Goal: Transaction & Acquisition: Book appointment/travel/reservation

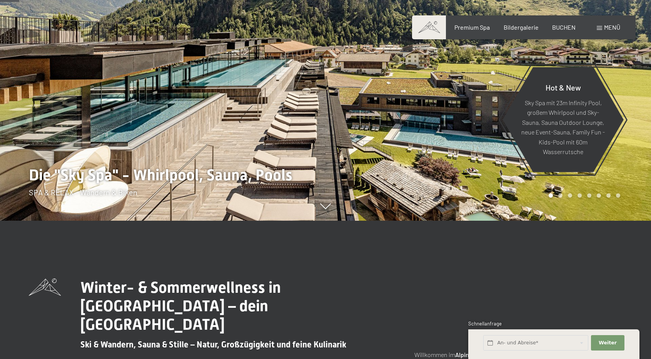
click at [564, 27] on span "BUCHEN" at bounding box center [563, 26] width 23 height 7
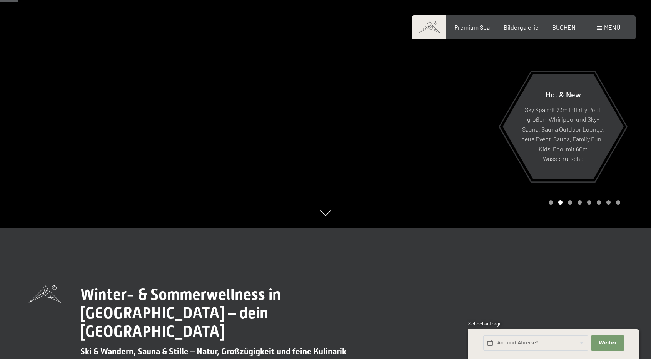
scroll to position [132, 0]
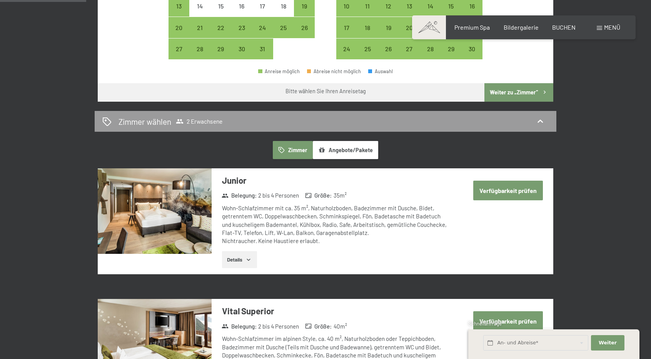
scroll to position [349, 0]
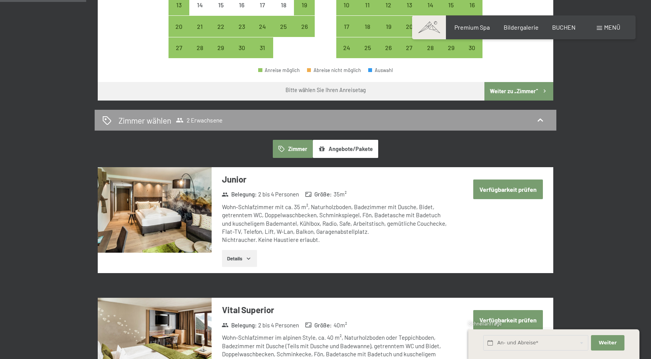
click at [350, 140] on button "Angebote/Pakete" at bounding box center [345, 149] width 65 height 18
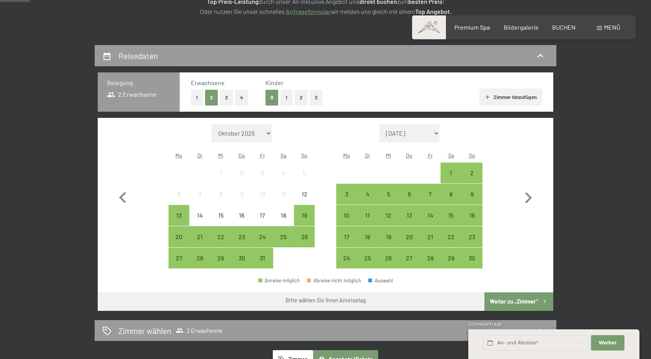
scroll to position [139, 0]
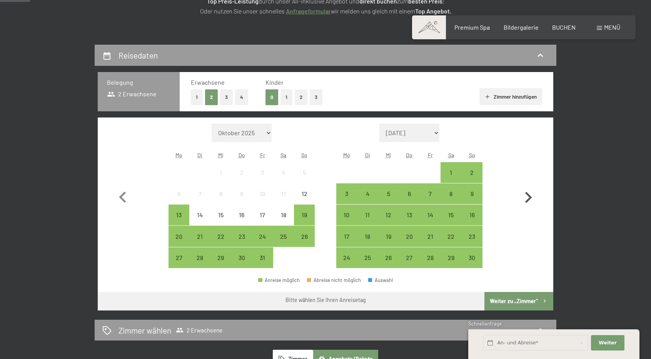
click at [530, 194] on icon "button" at bounding box center [528, 197] width 22 height 22
select select "[DATE]"
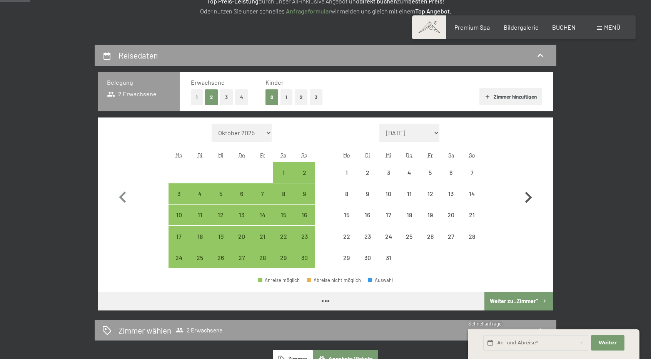
click at [530, 194] on icon "button" at bounding box center [528, 197] width 22 height 22
select select "[DATE]"
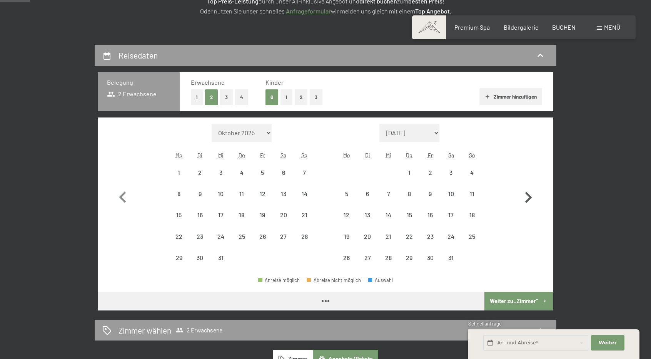
click at [530, 194] on icon "button" at bounding box center [528, 197] width 22 height 22
select select "[DATE]"
click at [530, 194] on icon "button" at bounding box center [528, 197] width 22 height 22
select select "[DATE]"
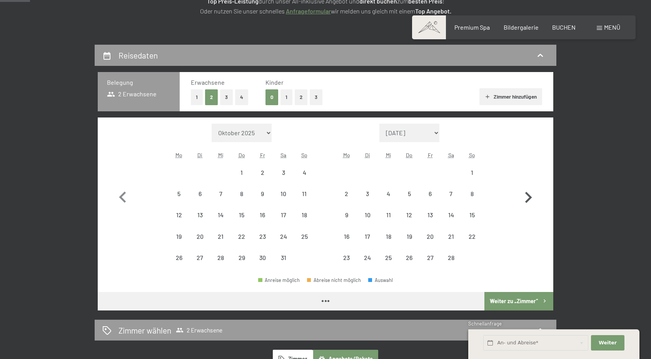
select select "[DATE]"
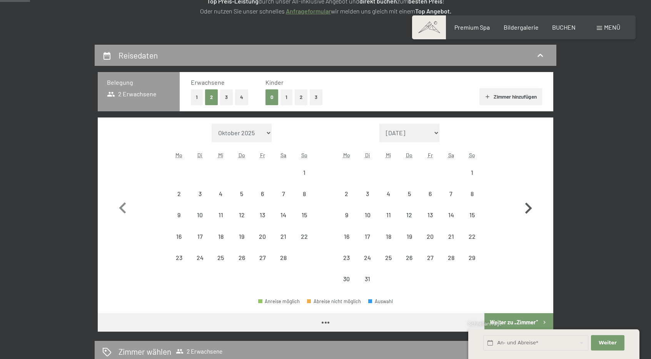
click at [530, 194] on button "button" at bounding box center [528, 207] width 22 height 166
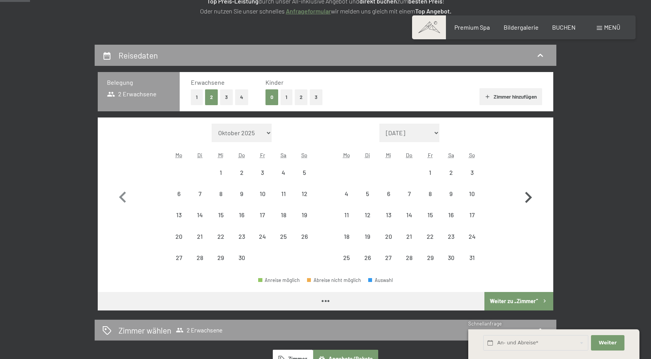
click at [530, 194] on icon "button" at bounding box center [528, 197] width 22 height 22
select select "[DATE]"
click at [530, 194] on icon "button" at bounding box center [528, 197] width 22 height 22
select select "[DATE]"
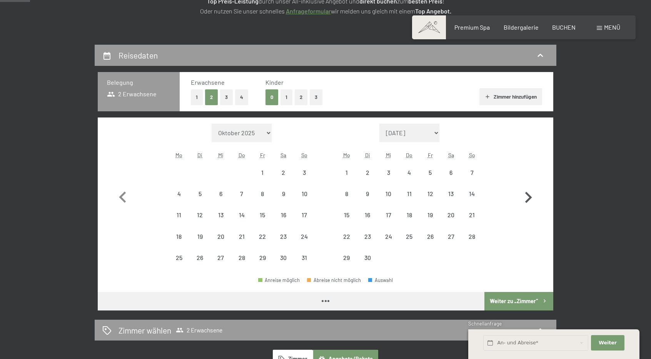
select select "[DATE]"
click at [530, 194] on icon "button" at bounding box center [528, 197] width 22 height 22
select select "[DATE]"
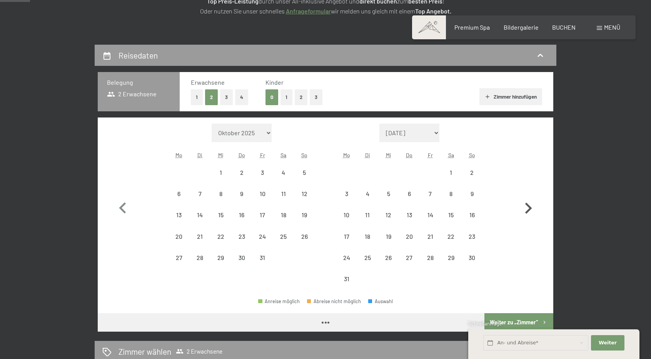
click at [530, 194] on button "button" at bounding box center [528, 207] width 22 height 166
select select "[DATE]"
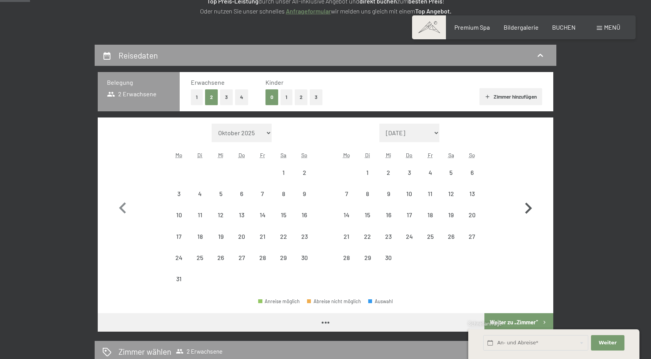
select select "[DATE]"
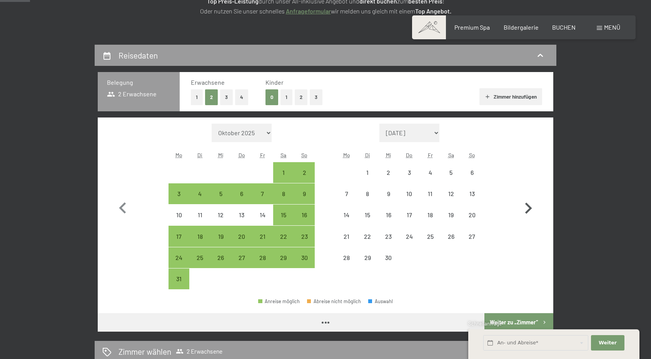
select select "[DATE]"
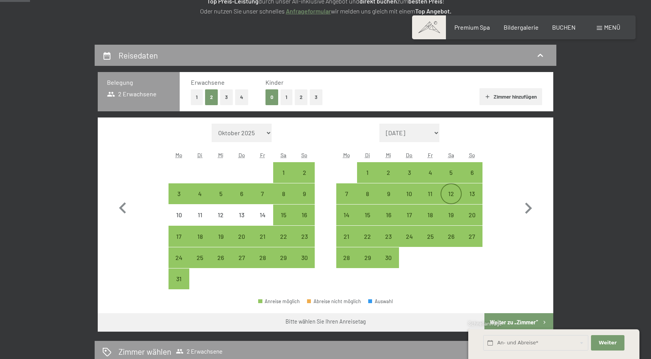
click at [445, 195] on div "12" at bounding box center [450, 199] width 19 height 19
select select "[DATE]"
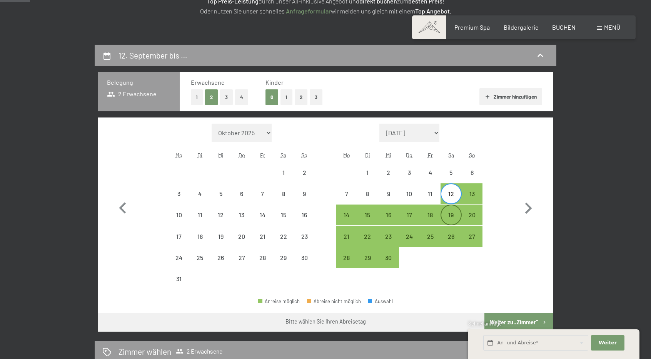
click at [449, 224] on div "19" at bounding box center [450, 221] width 19 height 19
select select "[DATE]"
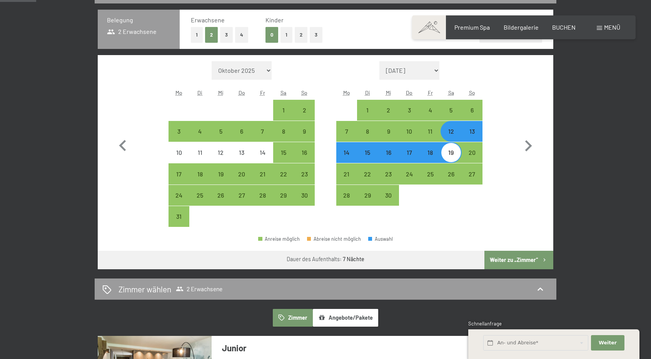
click at [491, 257] on button "Weiter zu „Zimmer“" at bounding box center [519, 260] width 69 height 18
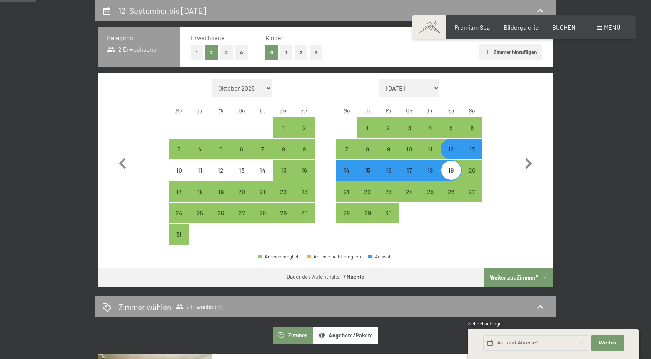
select select "[DATE]"
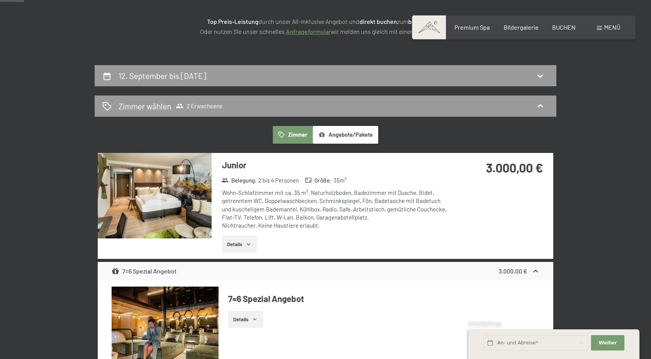
scroll to position [123, 0]
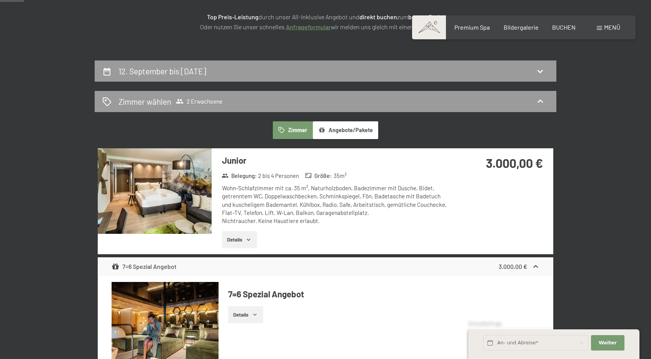
click at [242, 236] on button "Details" at bounding box center [239, 239] width 35 height 17
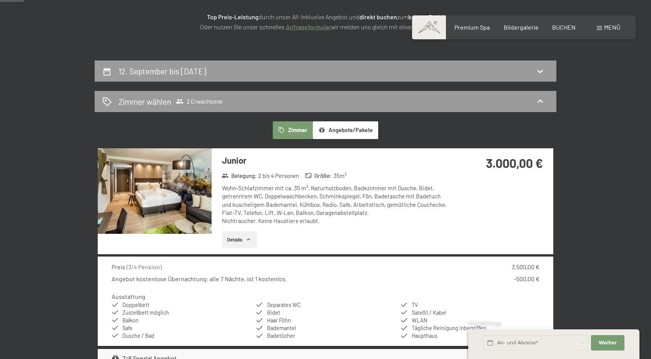
click at [242, 236] on button "Details" at bounding box center [239, 239] width 35 height 17
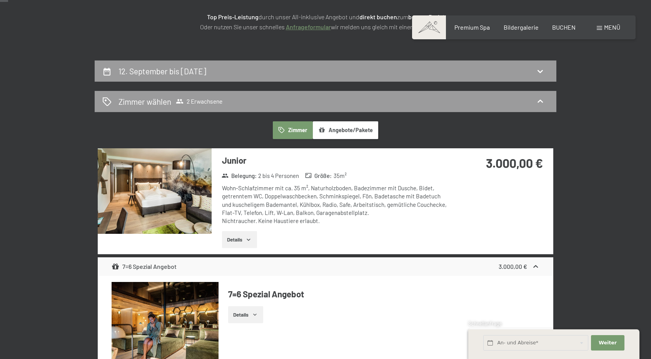
scroll to position [0, 0]
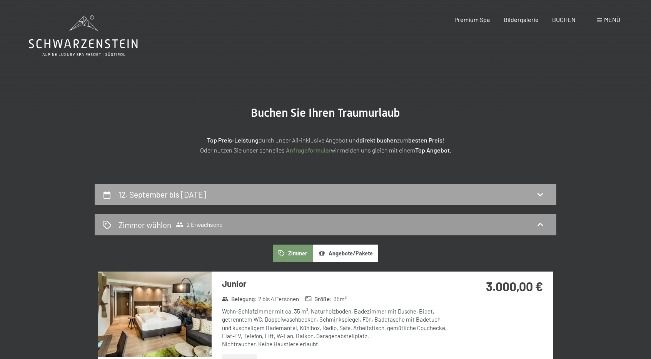
click at [313, 198] on div "12. September bis [DATE]" at bounding box center [325, 194] width 446 height 11
select select "[DATE]"
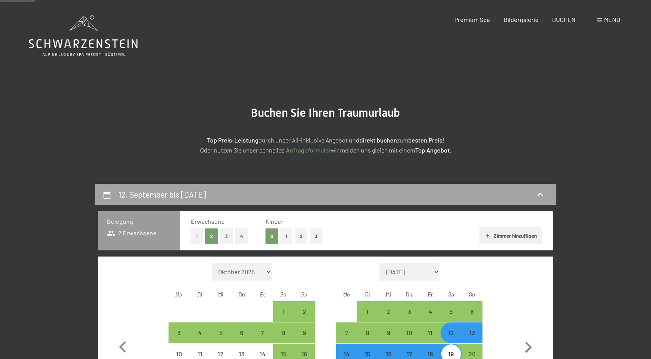
scroll to position [184, 0]
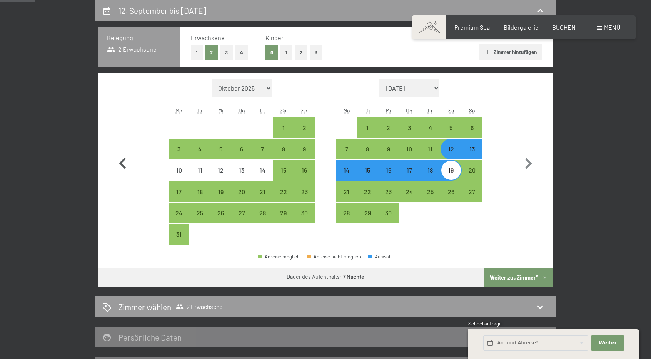
click at [129, 158] on icon "button" at bounding box center [123, 163] width 22 height 22
select select "[DATE]"
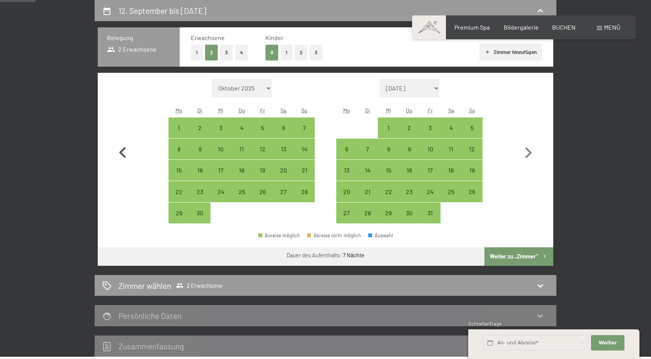
click at [129, 158] on icon "button" at bounding box center [123, 153] width 22 height 22
select select "[DATE]"
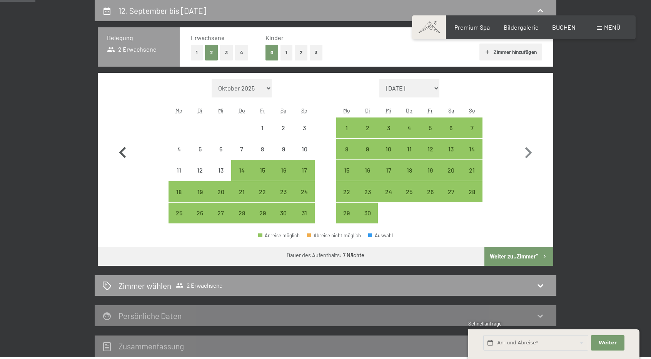
click at [129, 158] on icon "button" at bounding box center [123, 153] width 22 height 22
select select "[DATE]"
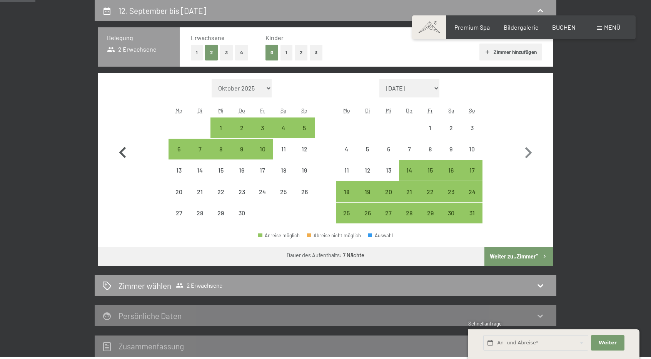
click at [129, 158] on icon "button" at bounding box center [123, 153] width 22 height 22
select select "[DATE]"
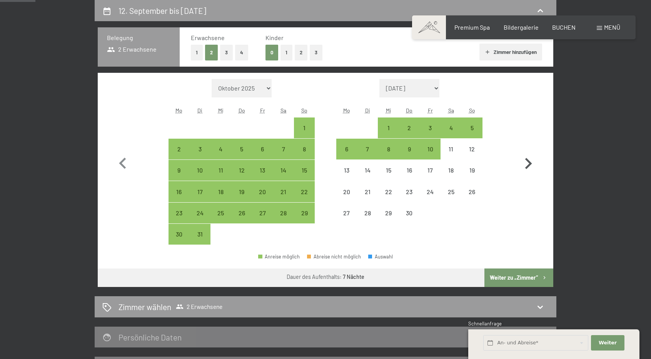
click at [527, 162] on icon "button" at bounding box center [528, 163] width 22 height 22
select select "[DATE]"
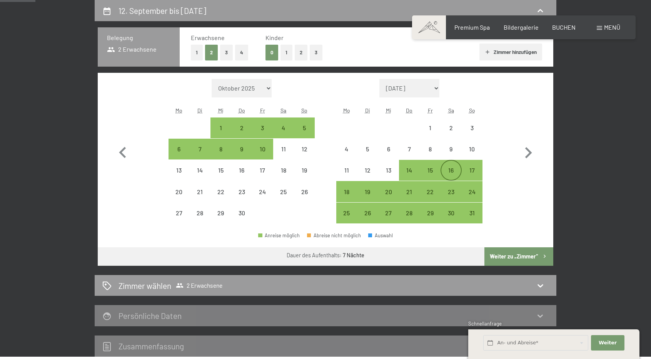
click at [449, 173] on div "16" at bounding box center [450, 176] width 19 height 19
select select "[DATE]"
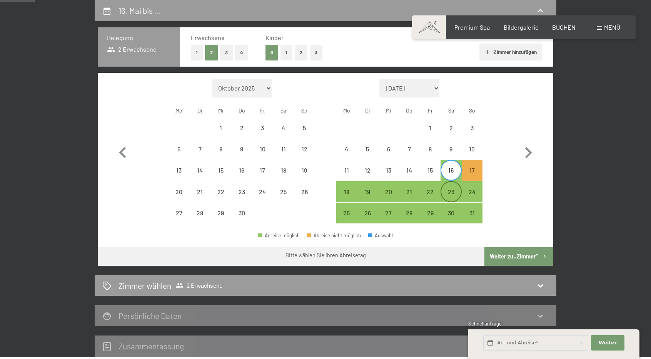
click at [452, 191] on div "23" at bounding box center [450, 198] width 19 height 19
select select "[DATE]"
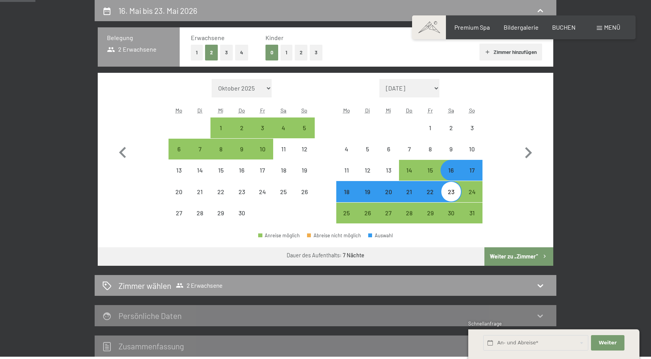
click at [513, 253] on button "Weiter zu „Zimmer“" at bounding box center [519, 256] width 69 height 18
select select "[DATE]"
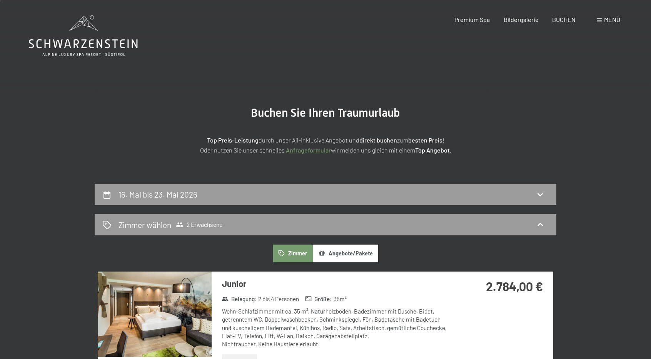
scroll to position [0, 0]
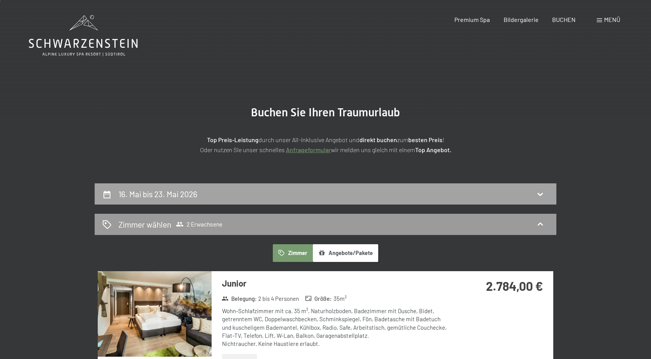
click at [368, 194] on div "16. Mai bis 23. Mai 2026" at bounding box center [325, 193] width 446 height 11
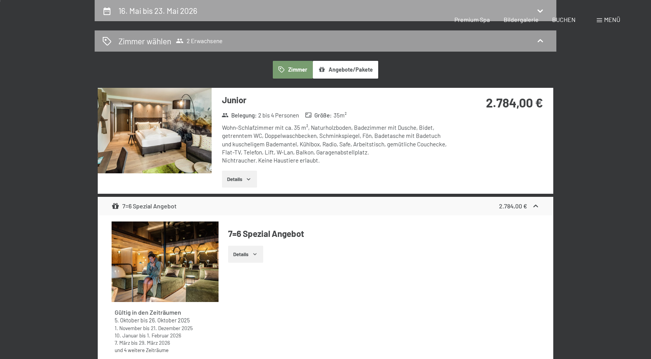
select select "[DATE]"
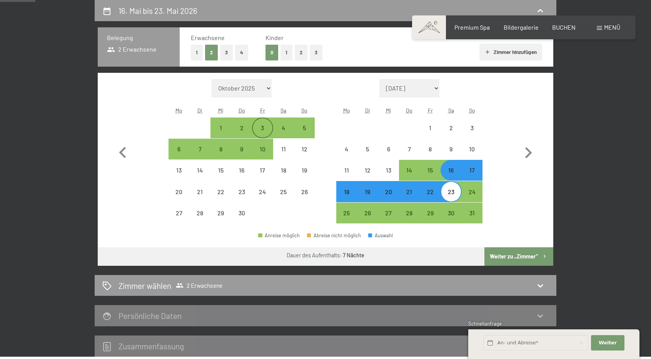
click at [262, 128] on div "3" at bounding box center [262, 134] width 19 height 19
select select "[DATE]"
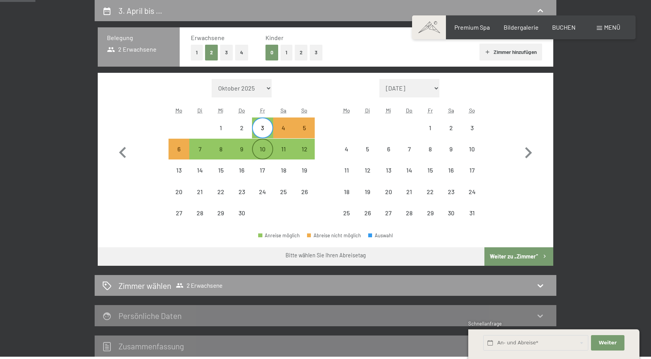
click at [264, 150] on div "10" at bounding box center [262, 155] width 19 height 19
select select "[DATE]"
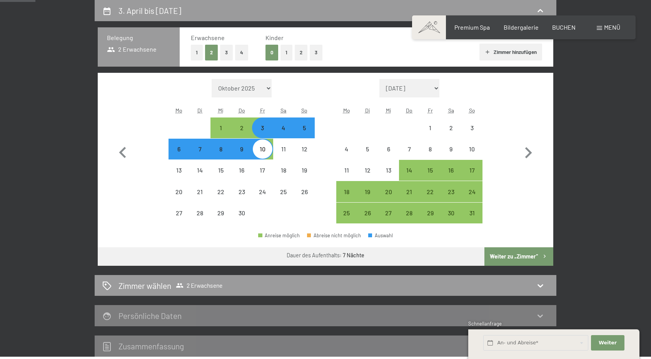
click at [515, 260] on button "Weiter zu „Zimmer“" at bounding box center [519, 256] width 69 height 18
select select "[DATE]"
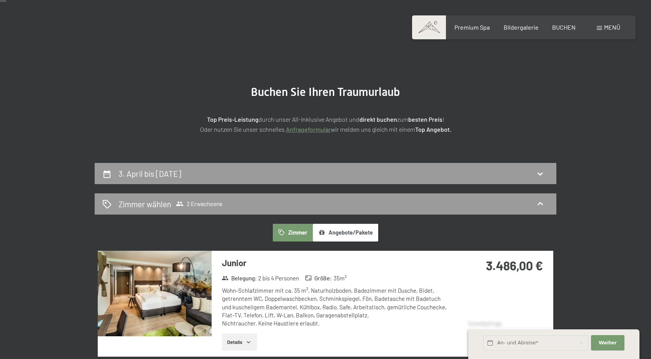
scroll to position [22, 0]
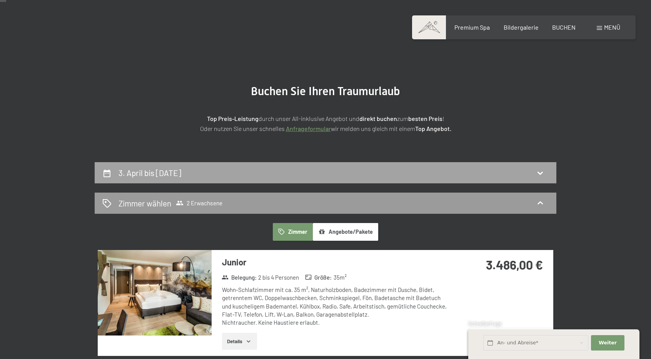
click at [368, 174] on div "3. April bis [DATE]" at bounding box center [325, 172] width 446 height 11
select select "[DATE]"
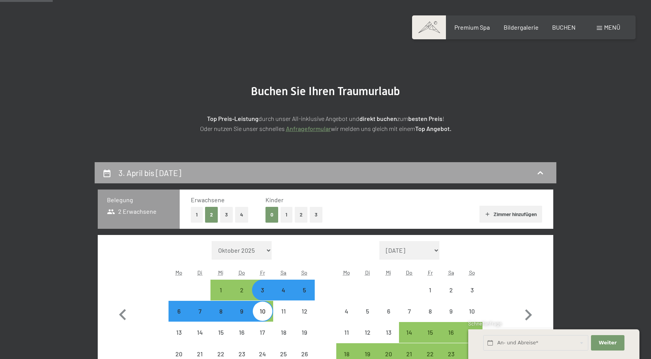
scroll to position [184, 0]
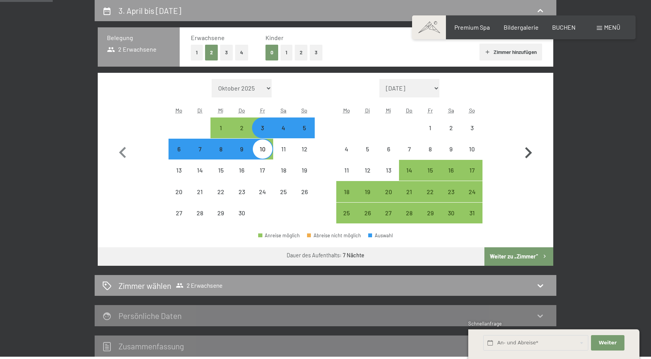
click at [521, 157] on icon "button" at bounding box center [528, 153] width 22 height 22
select select "[DATE]"
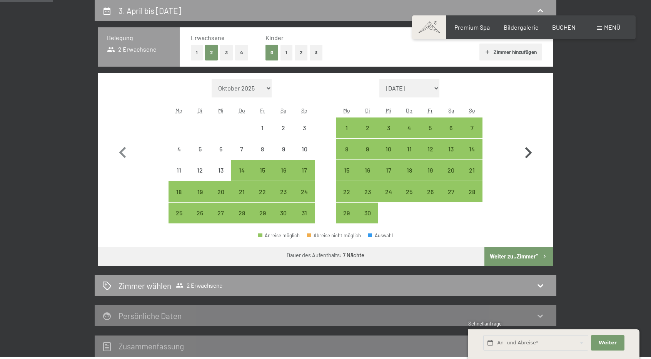
click at [521, 157] on icon "button" at bounding box center [528, 153] width 22 height 22
select select "[DATE]"
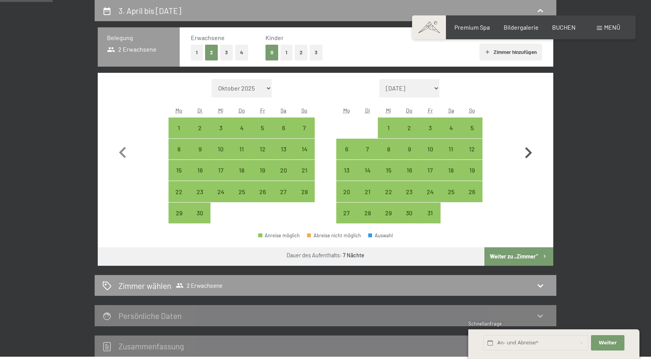
click at [521, 157] on icon "button" at bounding box center [528, 153] width 22 height 22
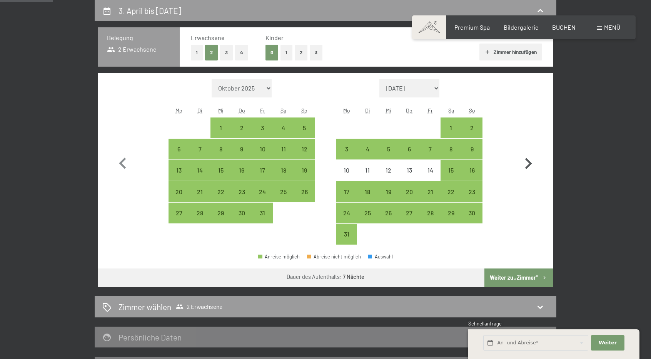
click at [521, 157] on icon "button" at bounding box center [528, 163] width 22 height 22
select select "[DATE]"
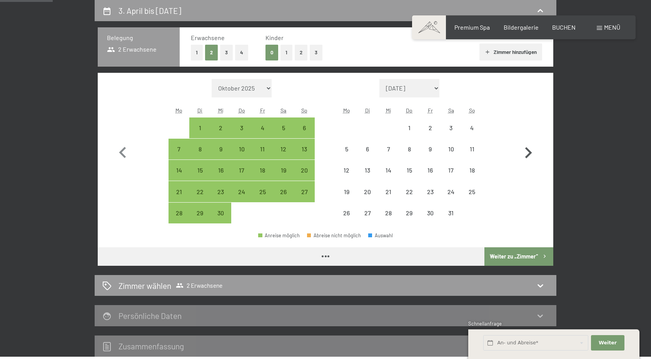
click at [521, 157] on icon "button" at bounding box center [528, 153] width 22 height 22
select select "[DATE]"
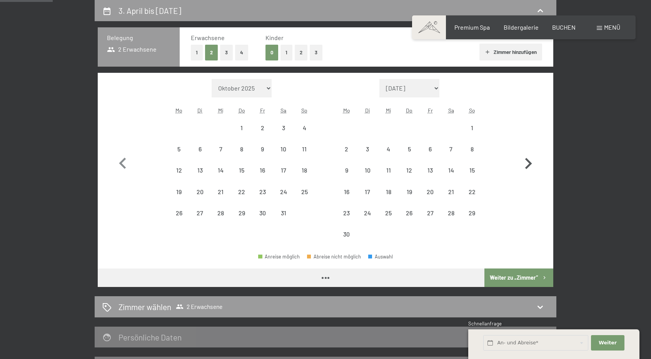
click at [521, 157] on icon "button" at bounding box center [528, 163] width 22 height 22
select select "[DATE]"
click at [125, 159] on icon "button" at bounding box center [123, 163] width 22 height 22
select select "[DATE]"
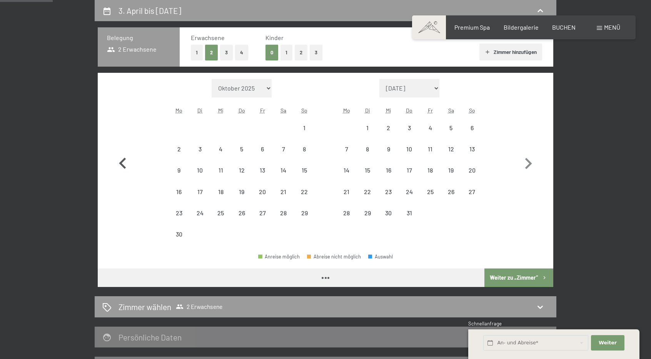
select select "[DATE]"
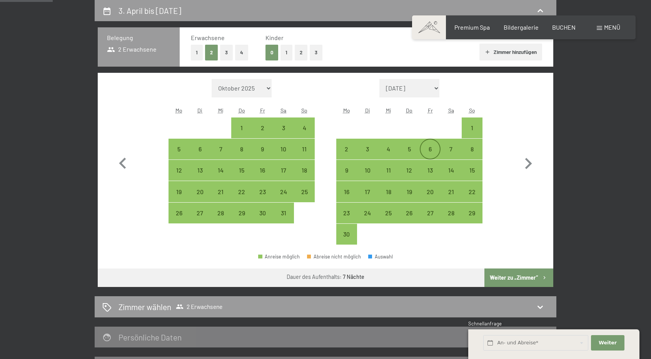
click at [429, 148] on div "6" at bounding box center [430, 155] width 19 height 19
select select "[DATE]"
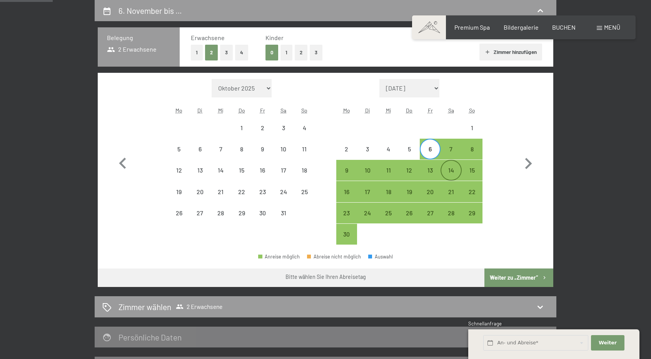
click at [441, 170] on div "14" at bounding box center [450, 176] width 19 height 19
select select "[DATE]"
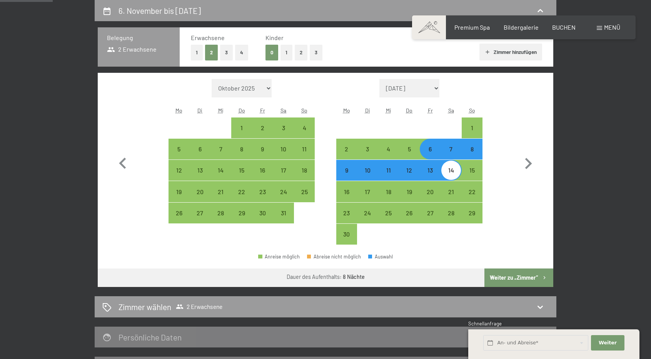
click at [436, 170] on div "13" at bounding box center [430, 176] width 19 height 19
select select "[DATE]"
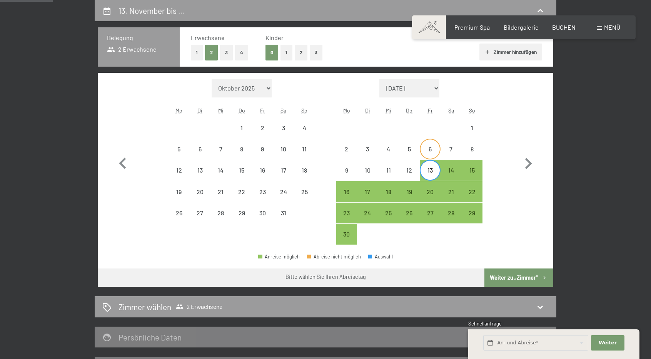
click at [433, 154] on div "6" at bounding box center [430, 155] width 19 height 19
select select "[DATE]"
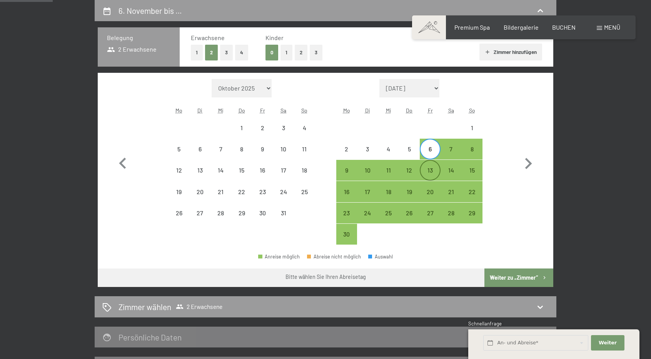
click at [432, 164] on div "13" at bounding box center [430, 169] width 19 height 19
select select "[DATE]"
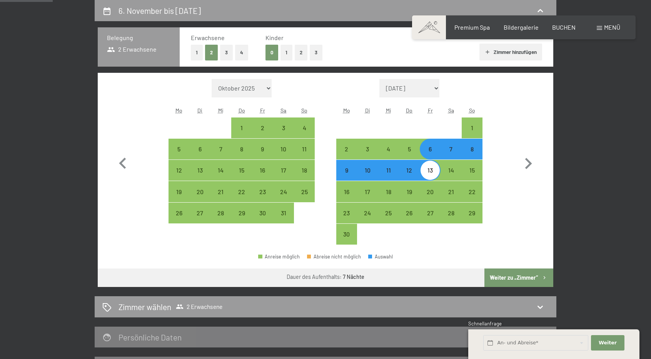
click at [497, 277] on button "Weiter zu „Zimmer“" at bounding box center [519, 277] width 69 height 18
select select "[DATE]"
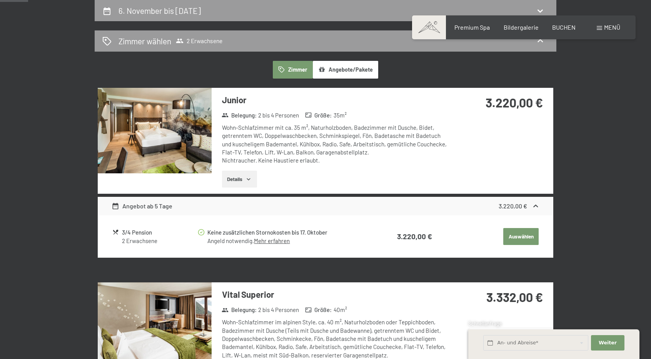
scroll to position [0, 0]
